Goal: Transaction & Acquisition: Obtain resource

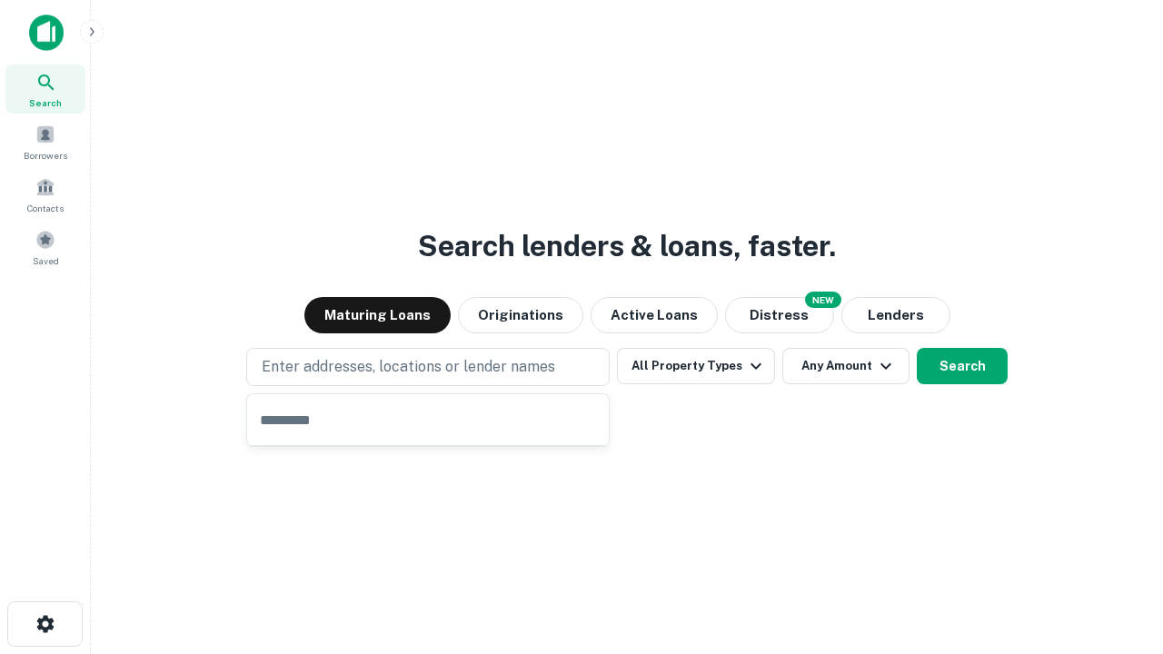
type input "**********"
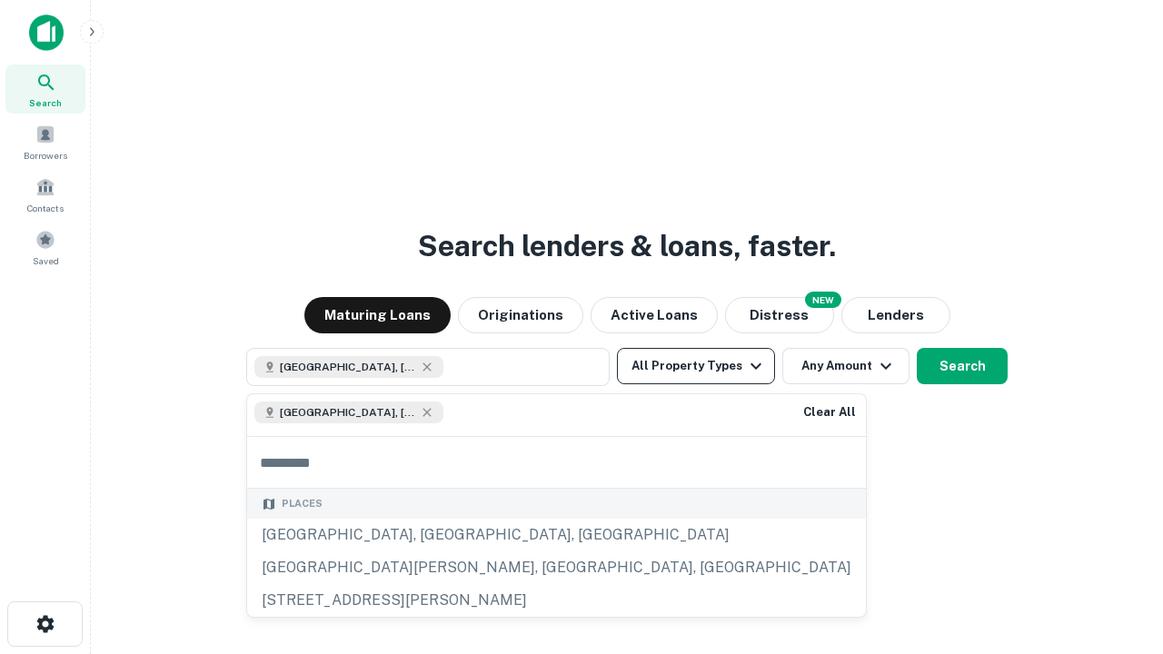
click at [696, 366] on button "All Property Types" at bounding box center [696, 366] width 158 height 36
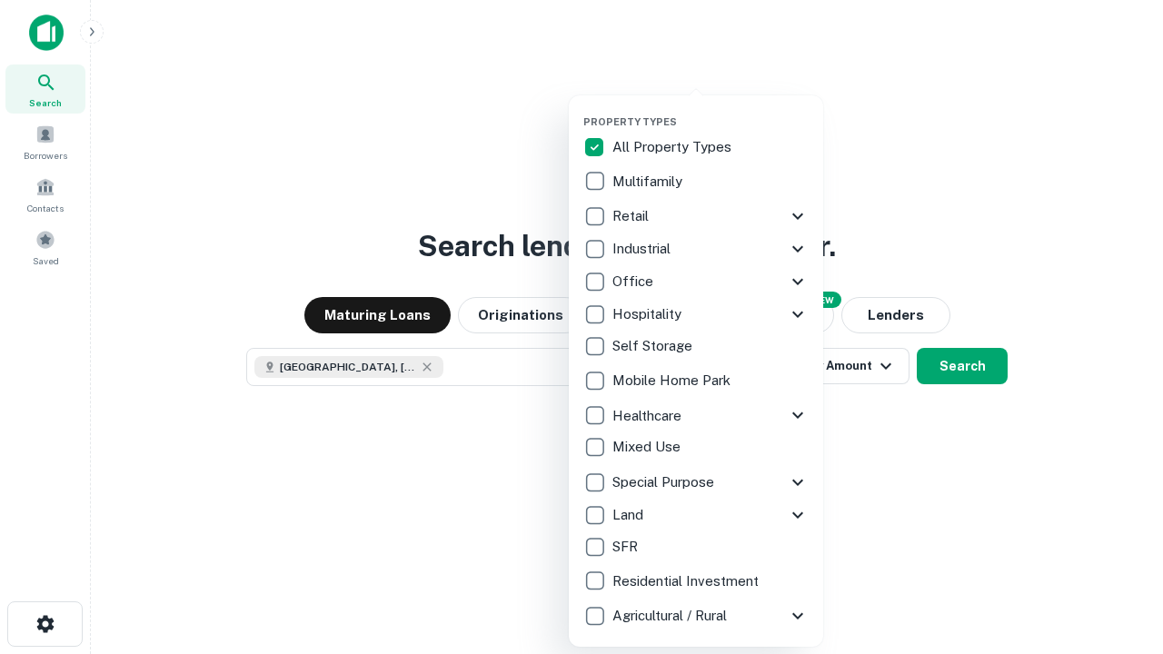
click at [710, 110] on button "button" at bounding box center [710, 110] width 254 height 1
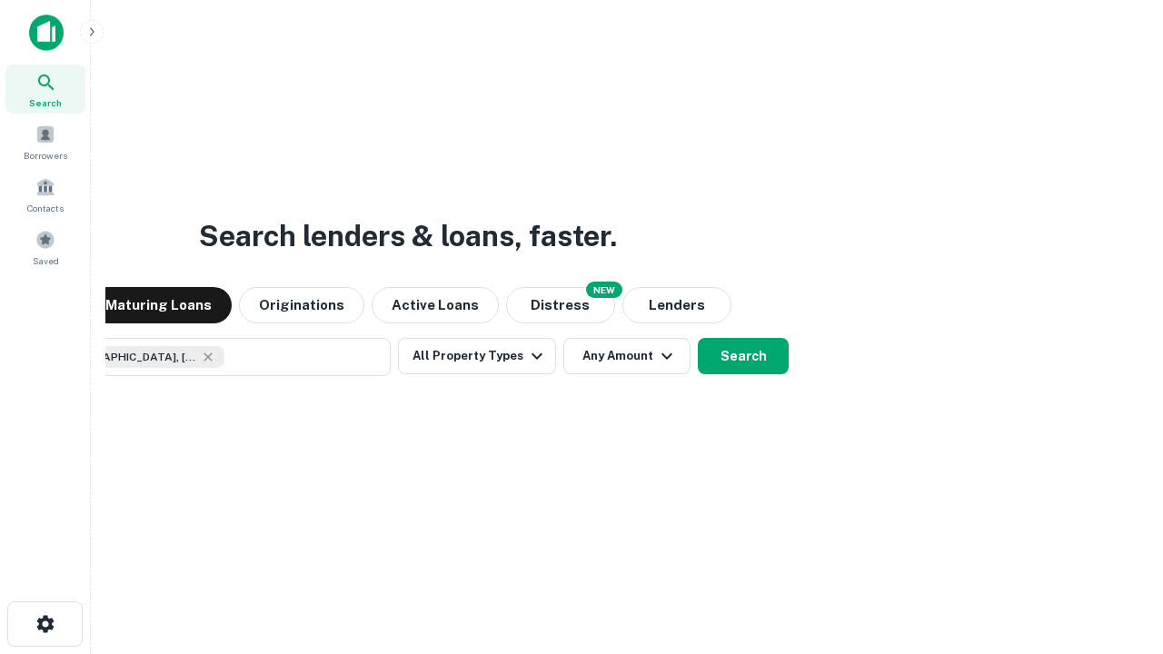
scroll to position [29, 0]
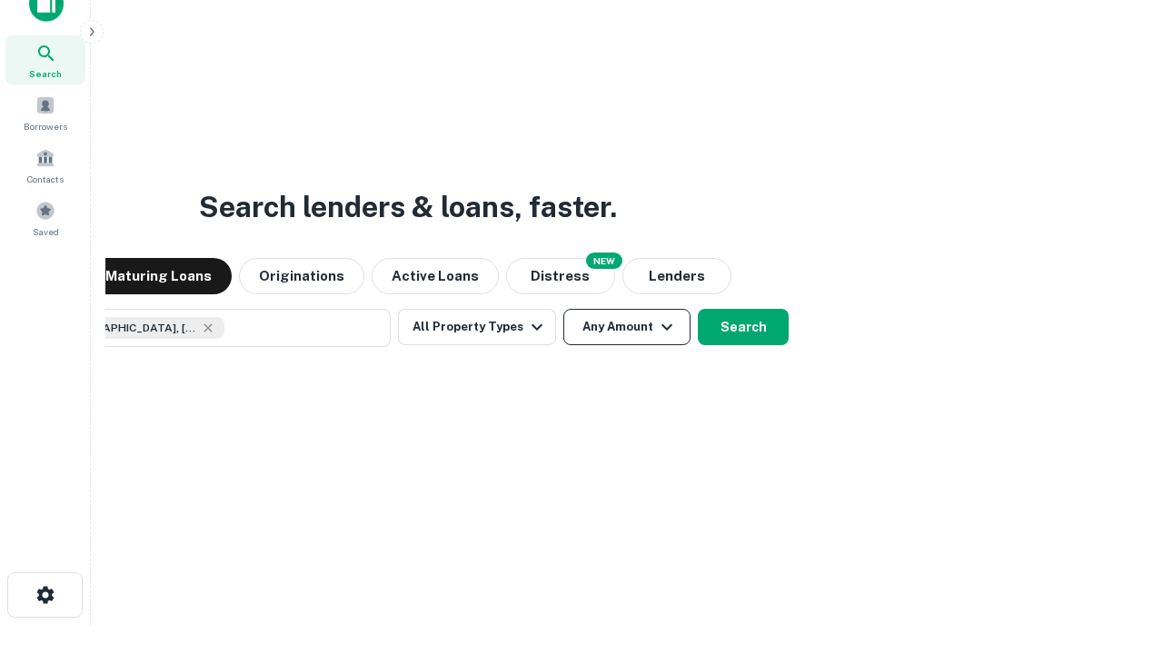
click at [563, 309] on button "Any Amount" at bounding box center [626, 327] width 127 height 36
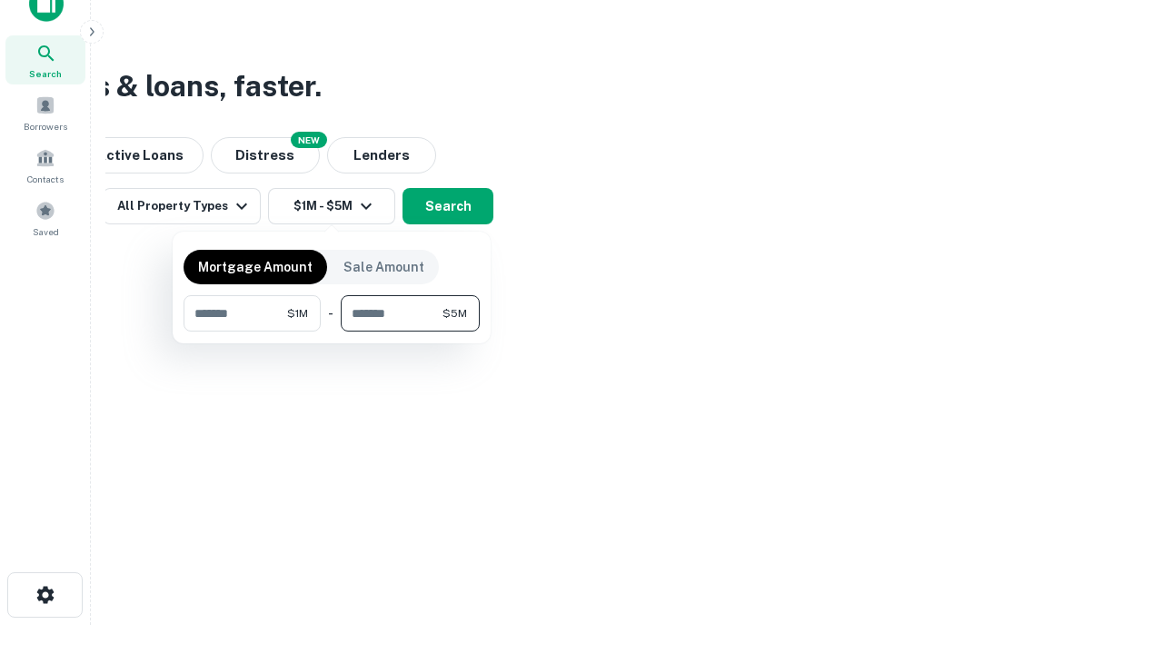
type input "*******"
click at [332, 332] on button "button" at bounding box center [331, 332] width 296 height 1
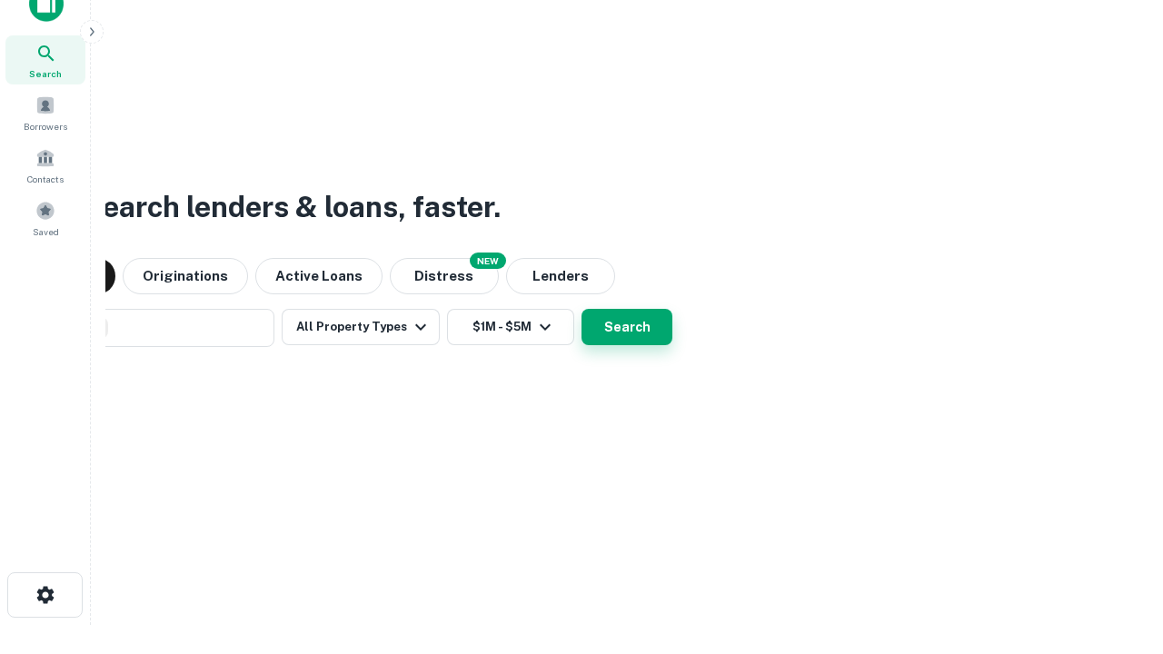
click at [581, 309] on button "Search" at bounding box center [626, 327] width 91 height 36
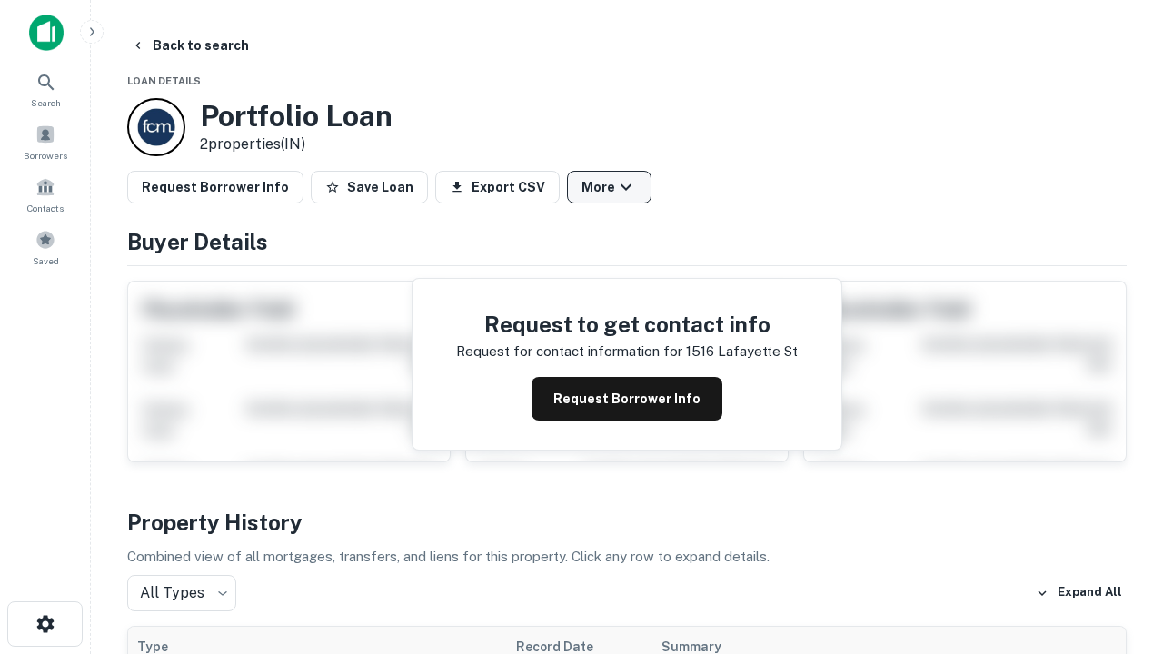
click at [609, 187] on button "More" at bounding box center [609, 187] width 84 height 33
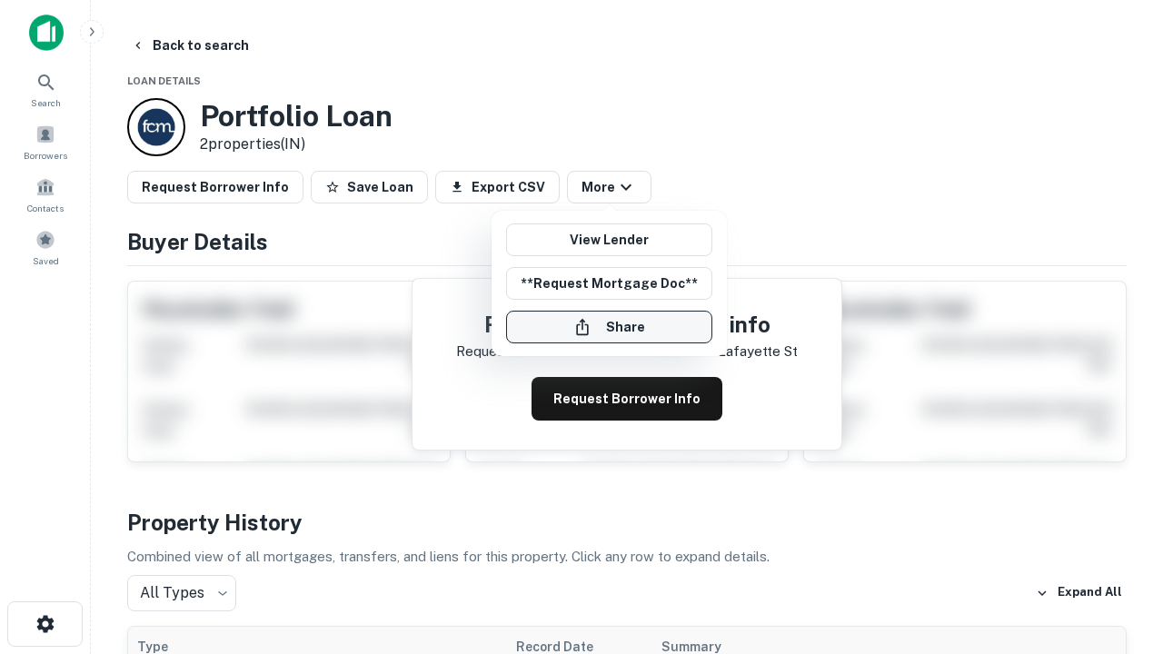
click at [609, 327] on button "Share" at bounding box center [609, 327] width 206 height 33
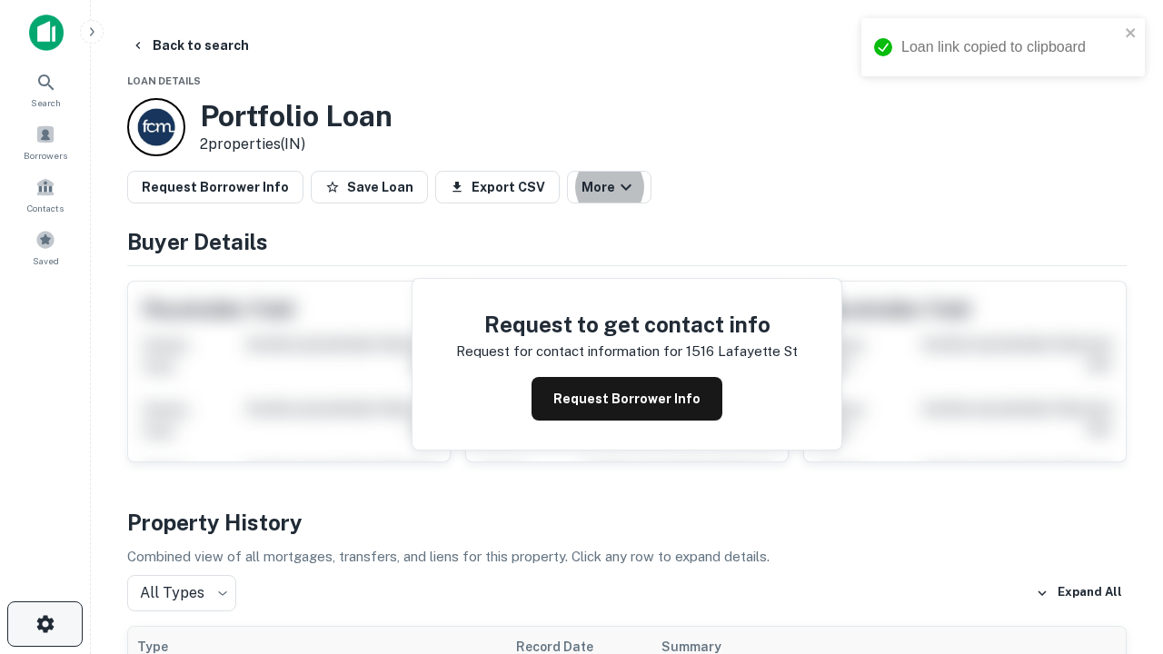
click at [45, 624] on icon "button" at bounding box center [46, 624] width 22 height 22
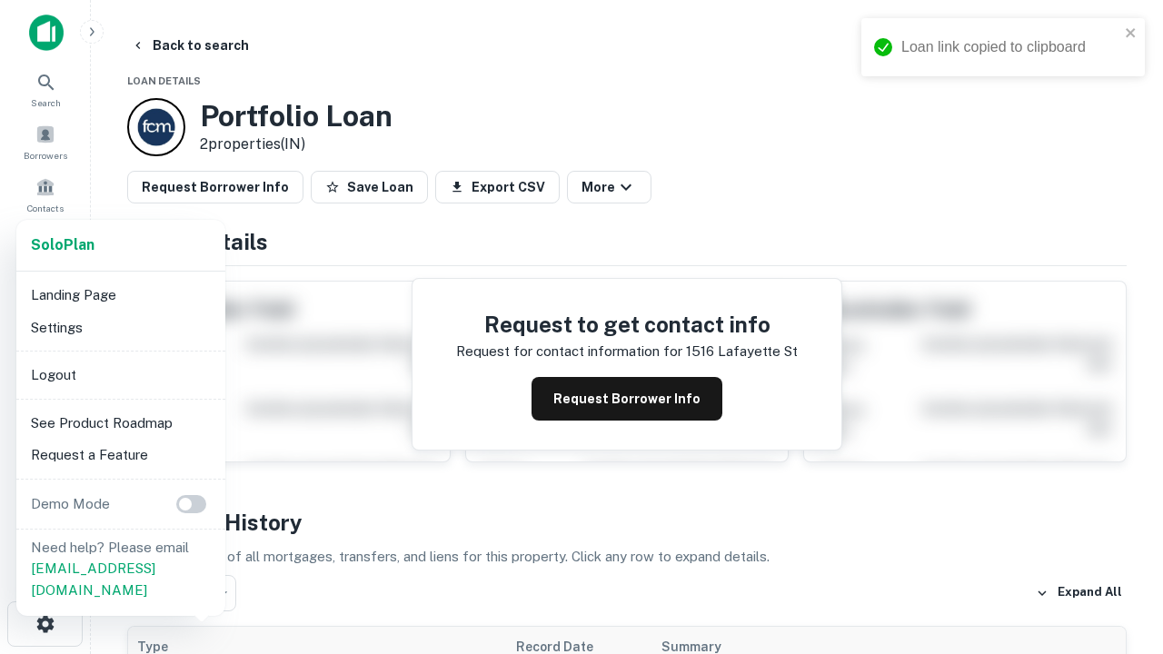
click at [120, 374] on li "Logout" at bounding box center [121, 375] width 194 height 33
